Goal: Transaction & Acquisition: Purchase product/service

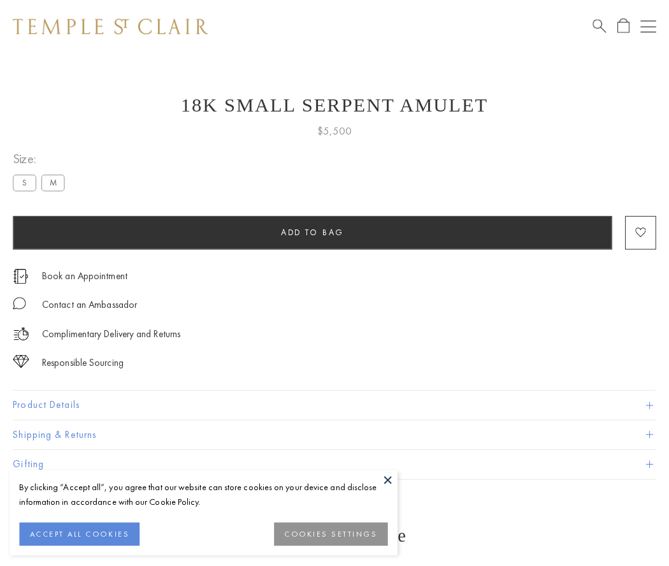
scroll to position [5, 0]
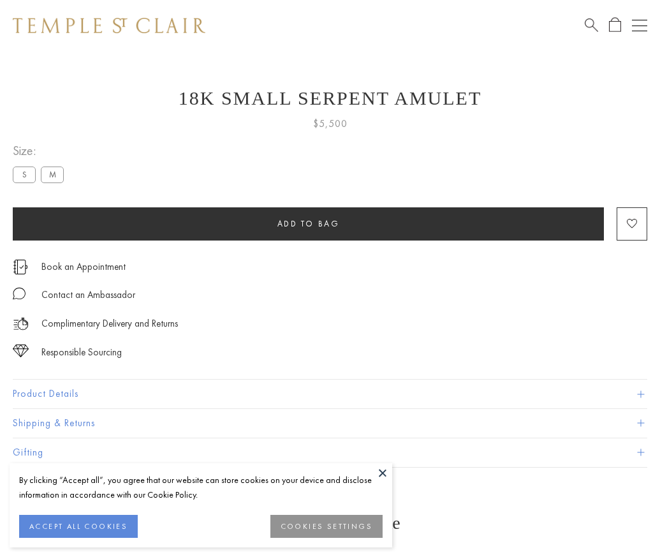
click at [308, 223] on span "Add to bag" at bounding box center [308, 223] width 62 height 11
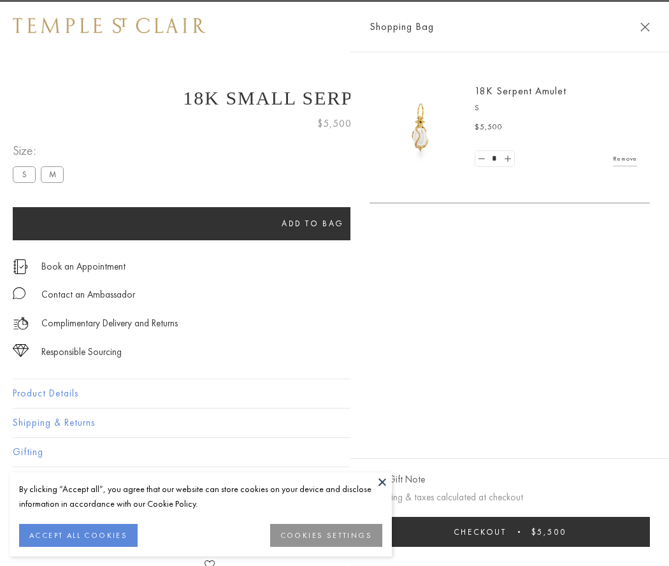
click at [650, 532] on button "Checkout $5,500" at bounding box center [510, 532] width 281 height 30
